Goal: Navigation & Orientation: Find specific page/section

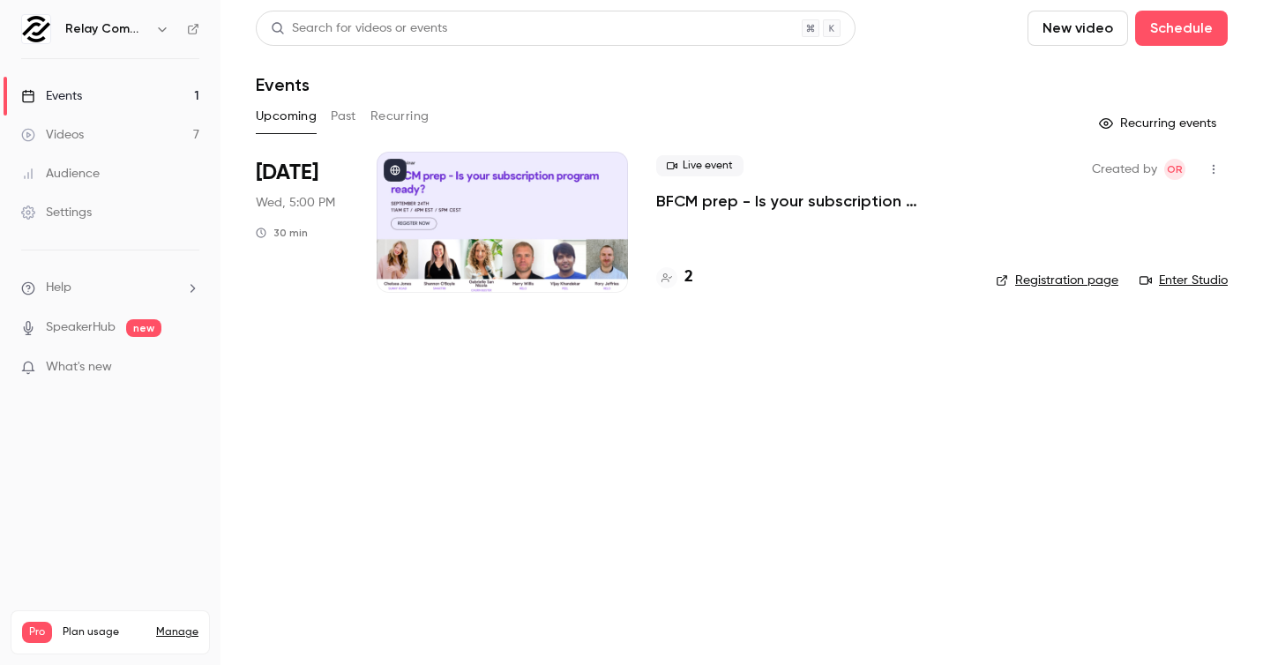
click at [348, 122] on button "Past" at bounding box center [344, 116] width 26 height 28
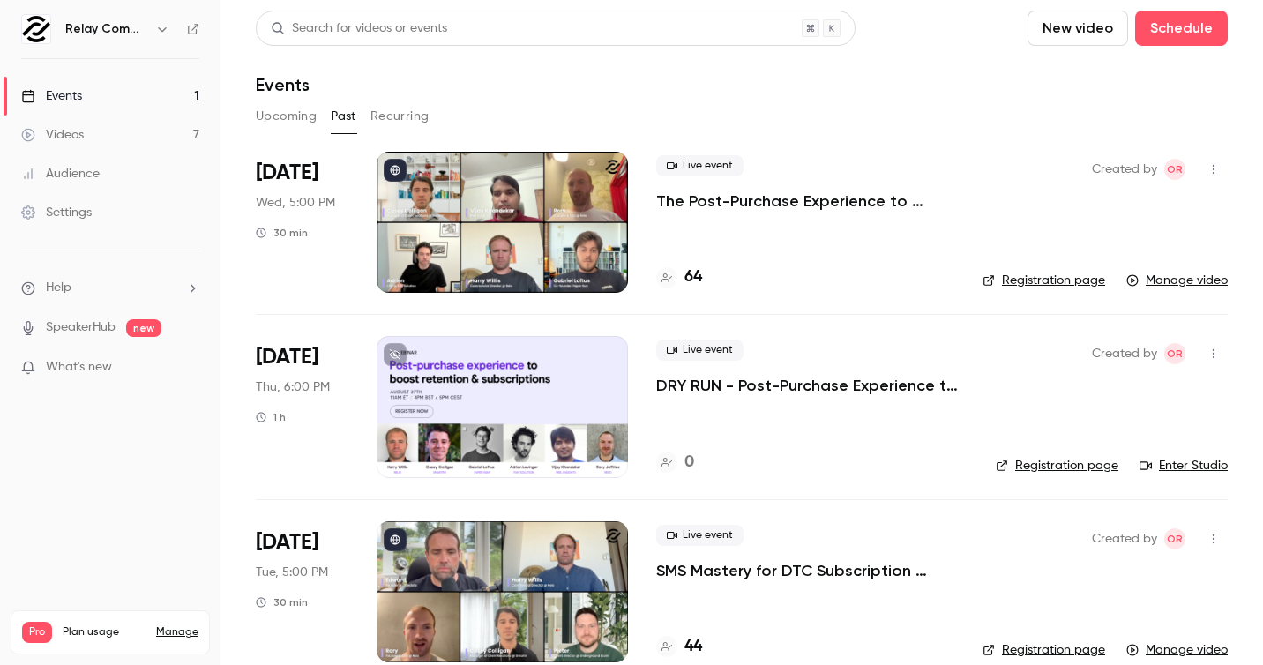
click at [587, 242] on div at bounding box center [502, 222] width 251 height 141
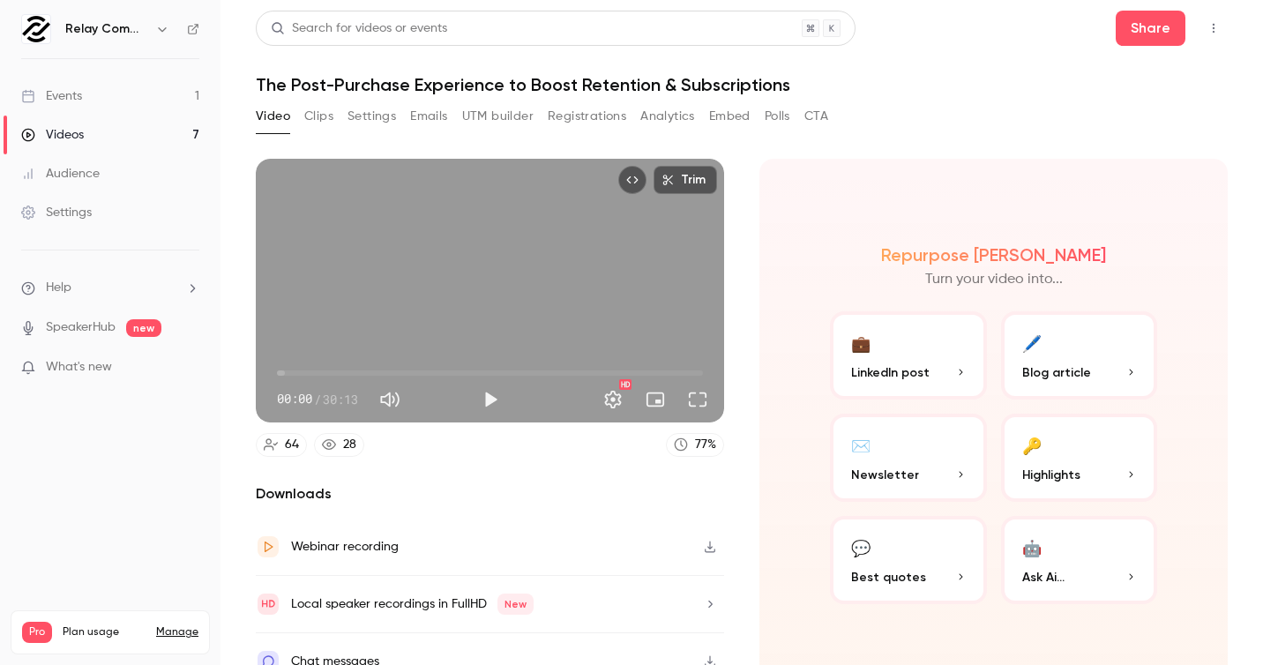
click at [317, 114] on button "Clips" at bounding box center [318, 116] width 29 height 28
